Goal: Task Accomplishment & Management: Manage account settings

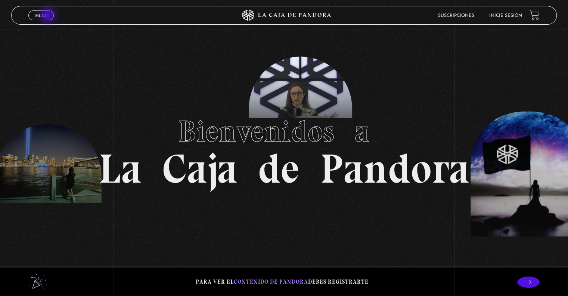
click at [49, 16] on link "Menu Cerrar" at bounding box center [40, 15] width 25 height 10
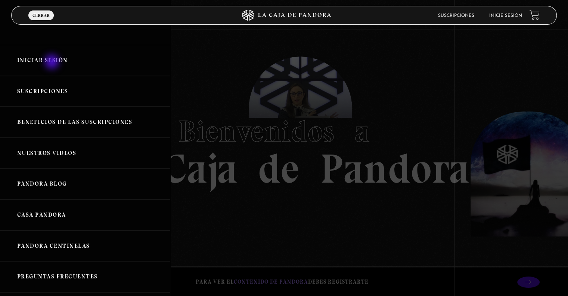
click at [53, 62] on link "Iniciar Sesión" at bounding box center [85, 60] width 170 height 31
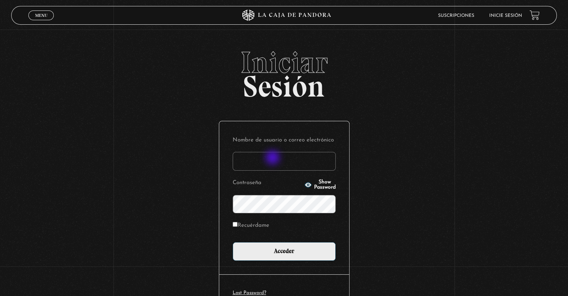
click at [274, 158] on input "Nombre de usuario o correo electrónico" at bounding box center [284, 161] width 103 height 19
type input "jpgleon@gmail.com"
click at [233, 242] on input "Acceder" at bounding box center [284, 251] width 103 height 19
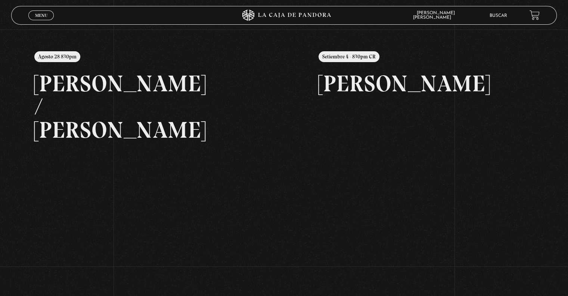
scroll to position [82, 0]
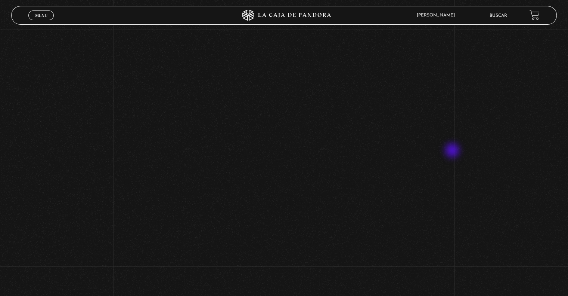
scroll to position [127, 0]
click at [104, 229] on div "Volver Setiembre 4 - 830pm CR [PERSON_NAME]" at bounding box center [284, 127] width 568 height 451
click at [39, 13] on span "Menu" at bounding box center [41, 15] width 12 height 4
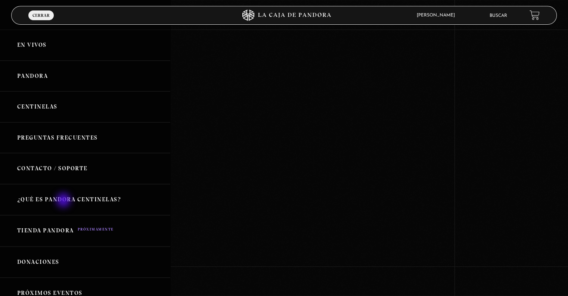
scroll to position [144, 0]
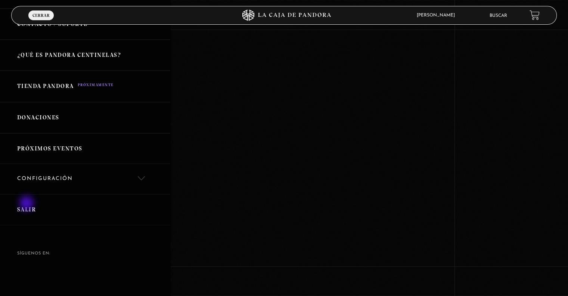
click at [30, 204] on link "Salir" at bounding box center [85, 209] width 170 height 31
